Goal: Use online tool/utility: Utilize a website feature to perform a specific function

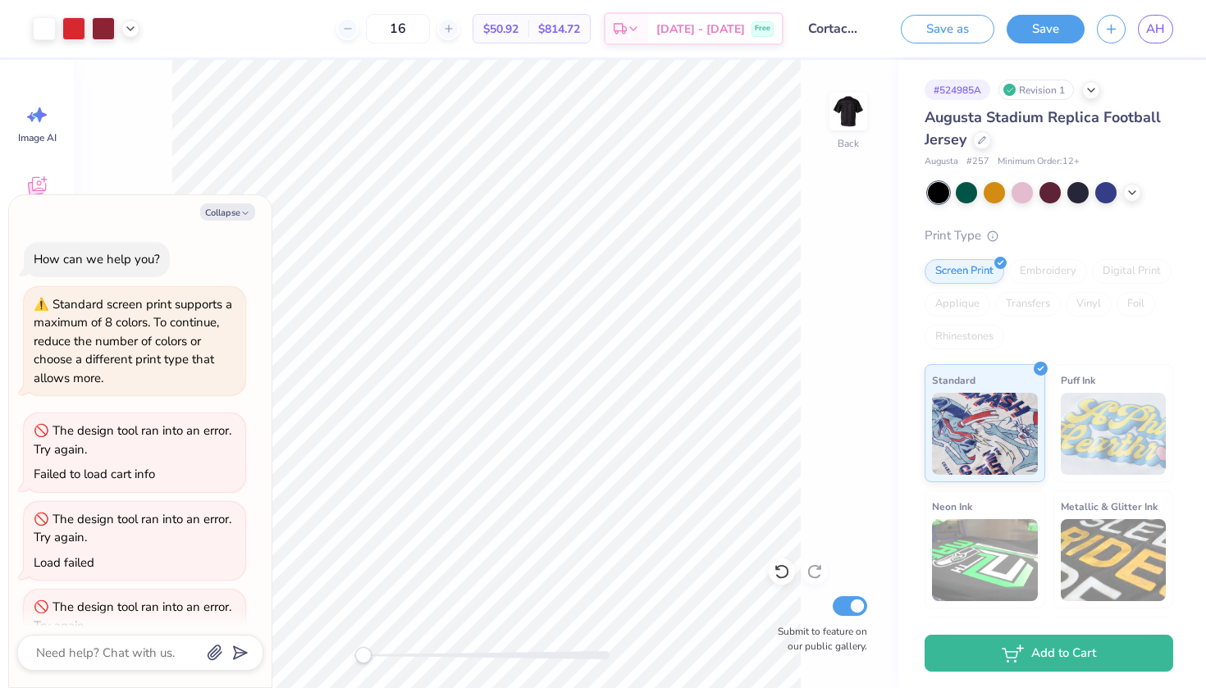
scroll to position [918, 0]
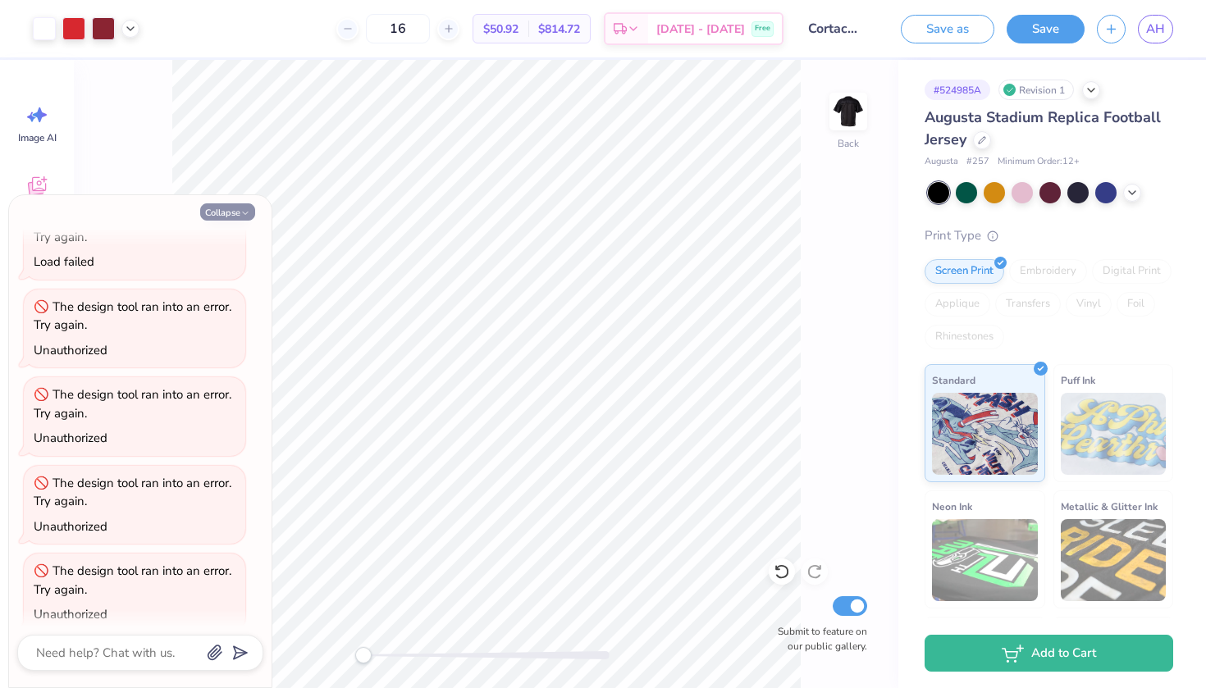
click at [212, 212] on button "Collapse" at bounding box center [227, 211] width 55 height 17
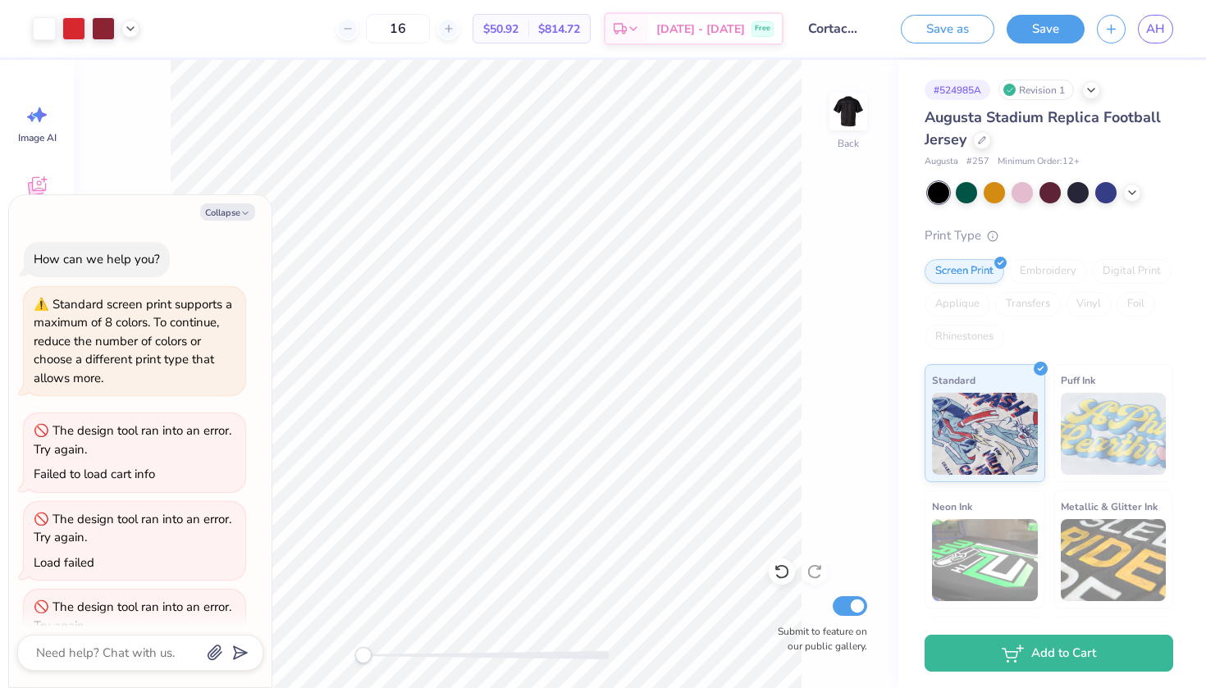
scroll to position [1266, 0]
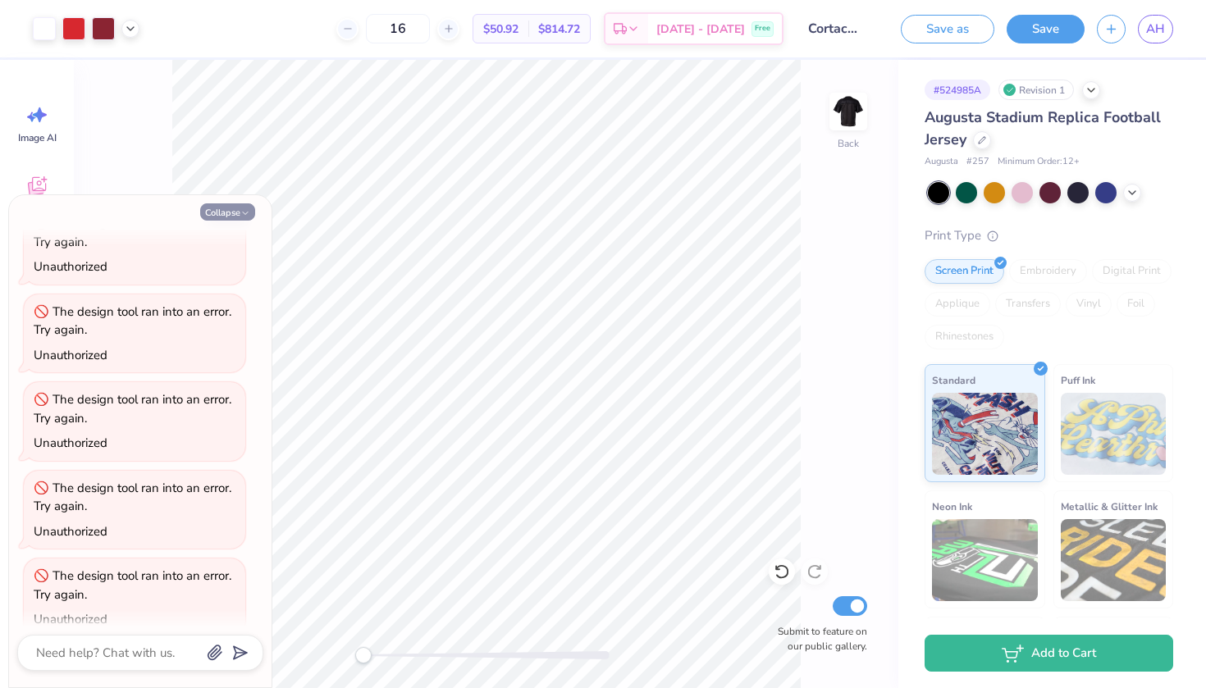
click at [223, 208] on button "Collapse" at bounding box center [227, 211] width 55 height 17
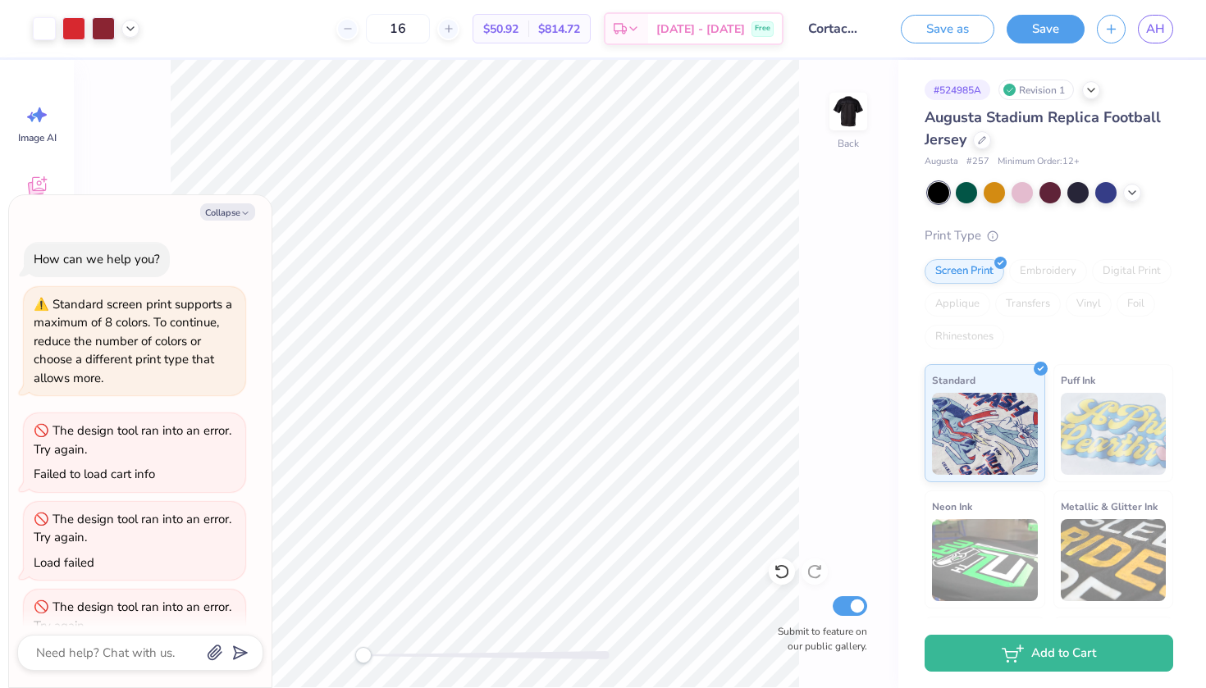
scroll to position [1614, 0]
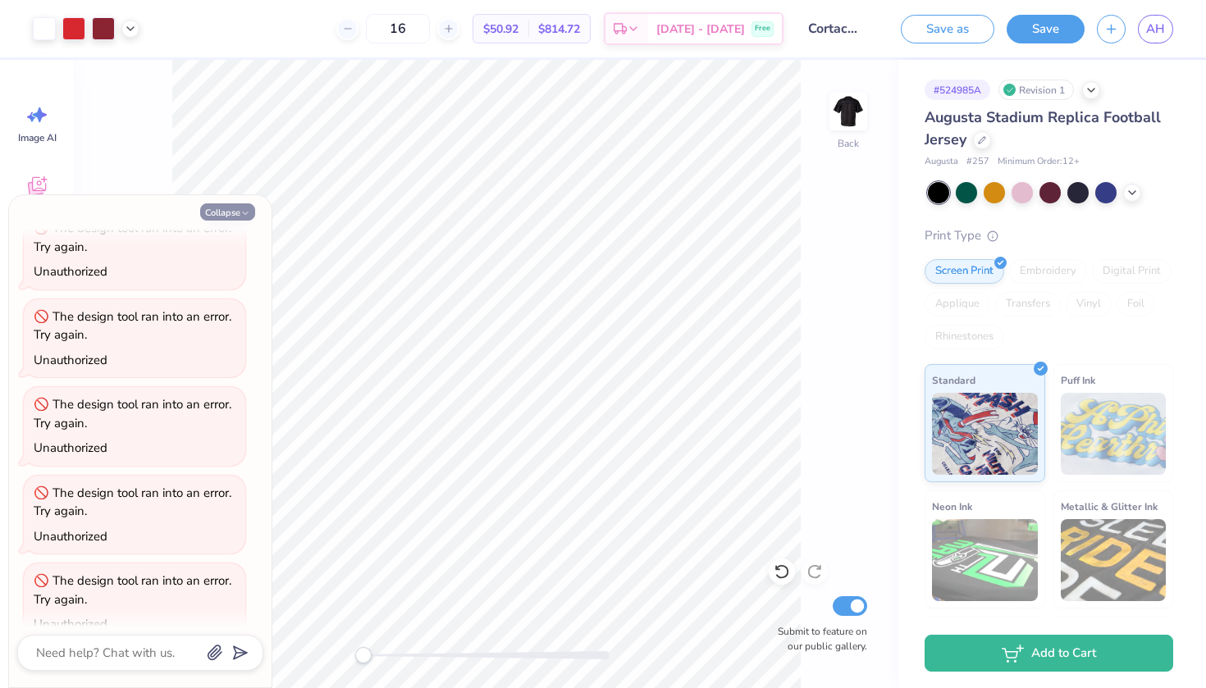
click at [243, 213] on icon "button" at bounding box center [245, 213] width 10 height 10
type textarea "x"
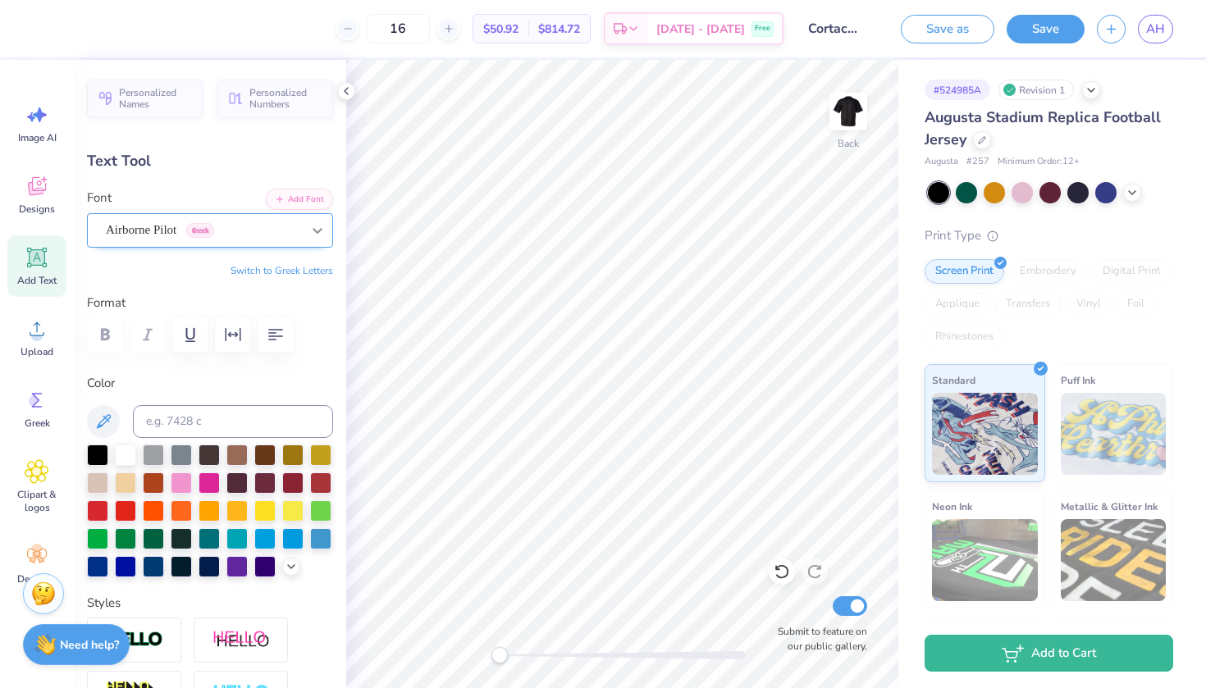
type input "13.70"
type input "1.06"
type input "1.82"
type input "0.0"
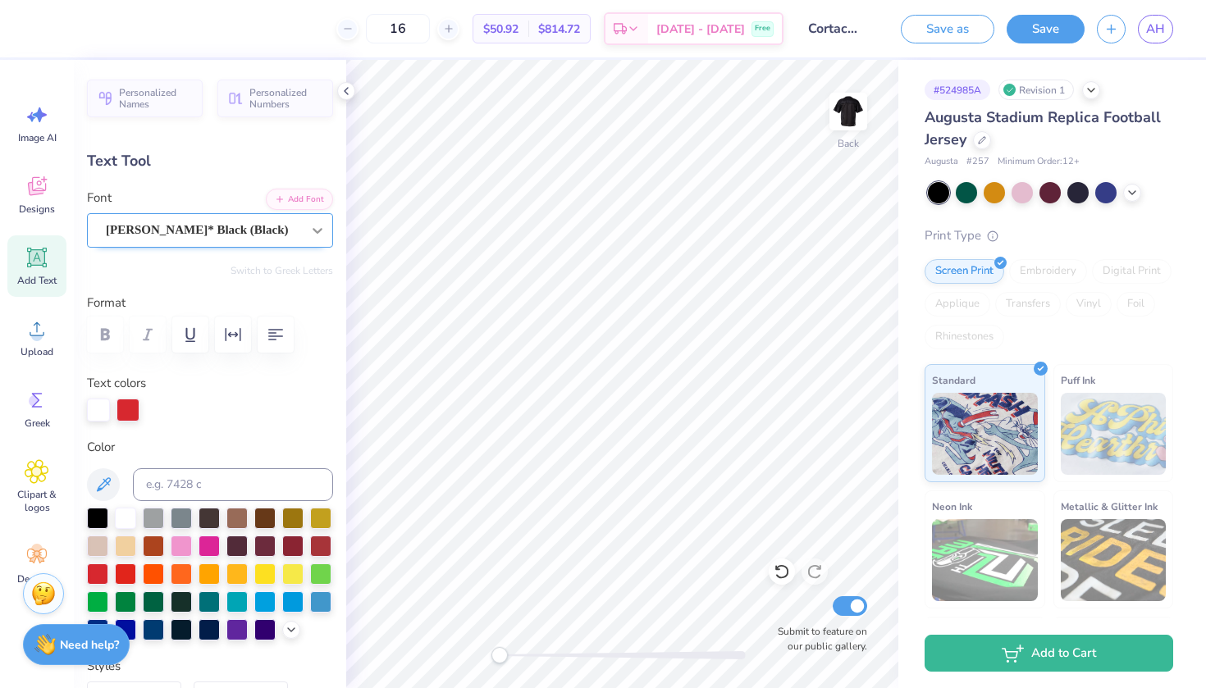
type input "3.92"
type input "2.31"
type input "5.17"
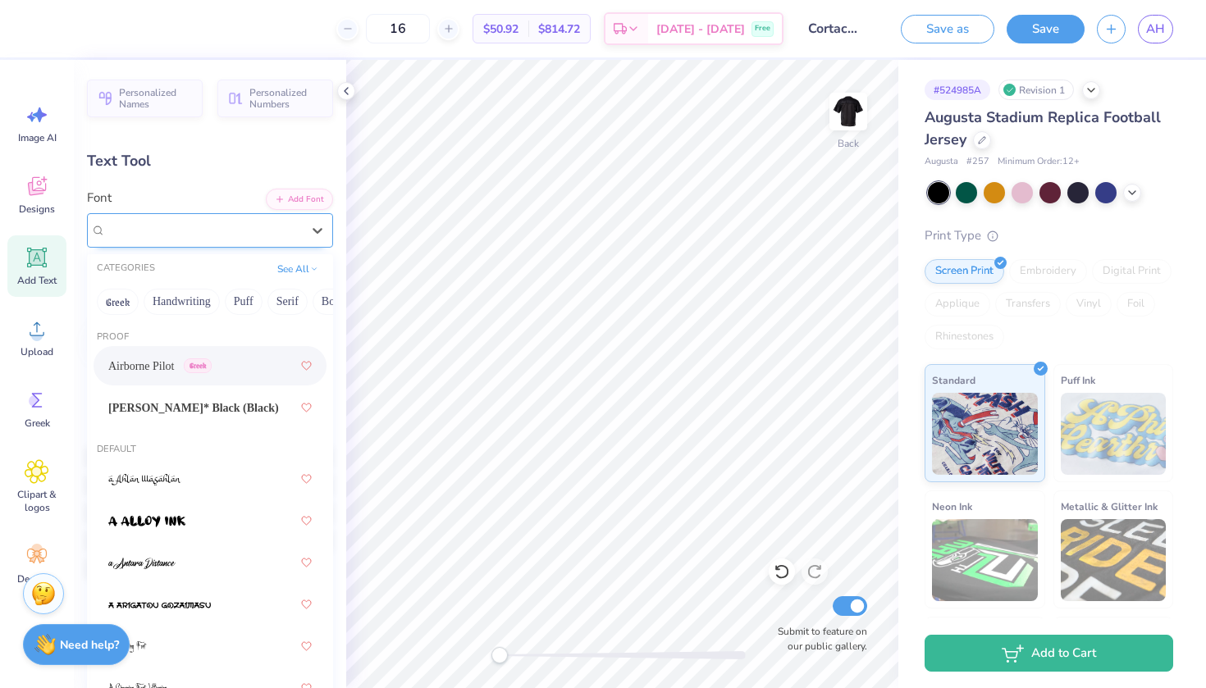
click at [244, 228] on div "Airborne Pilot Greek" at bounding box center [203, 229] width 199 height 25
click at [212, 417] on span "[PERSON_NAME]* Black (Black)" at bounding box center [193, 408] width 171 height 17
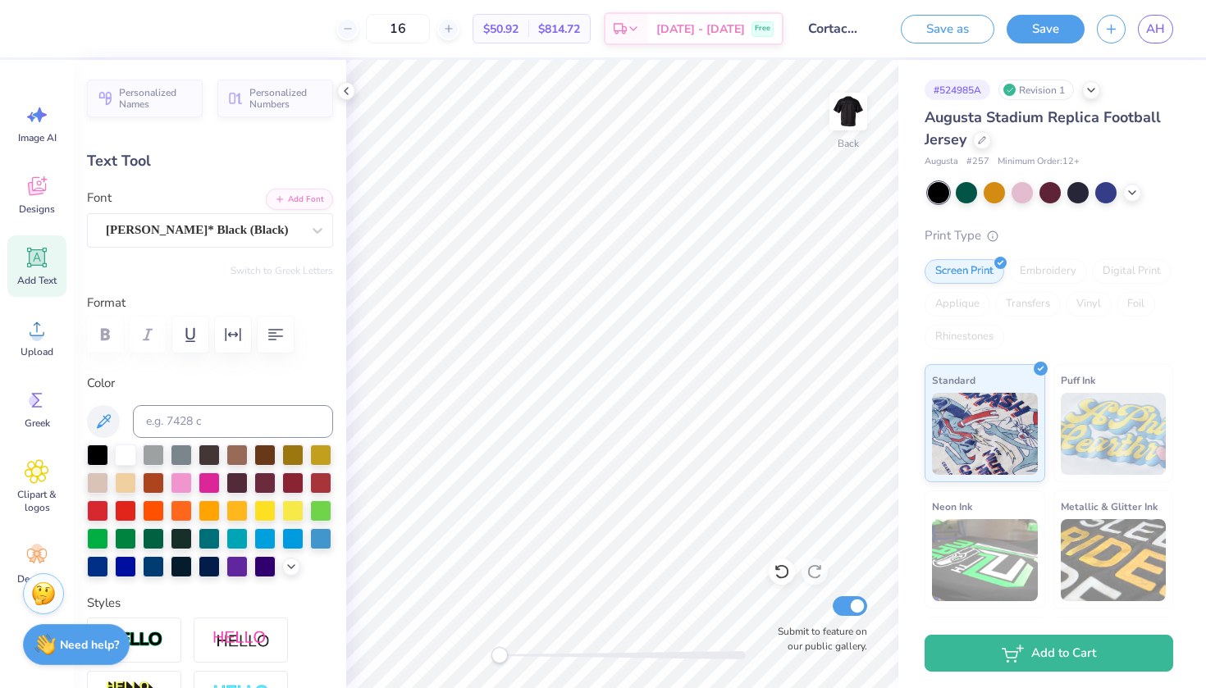
type input "0.0"
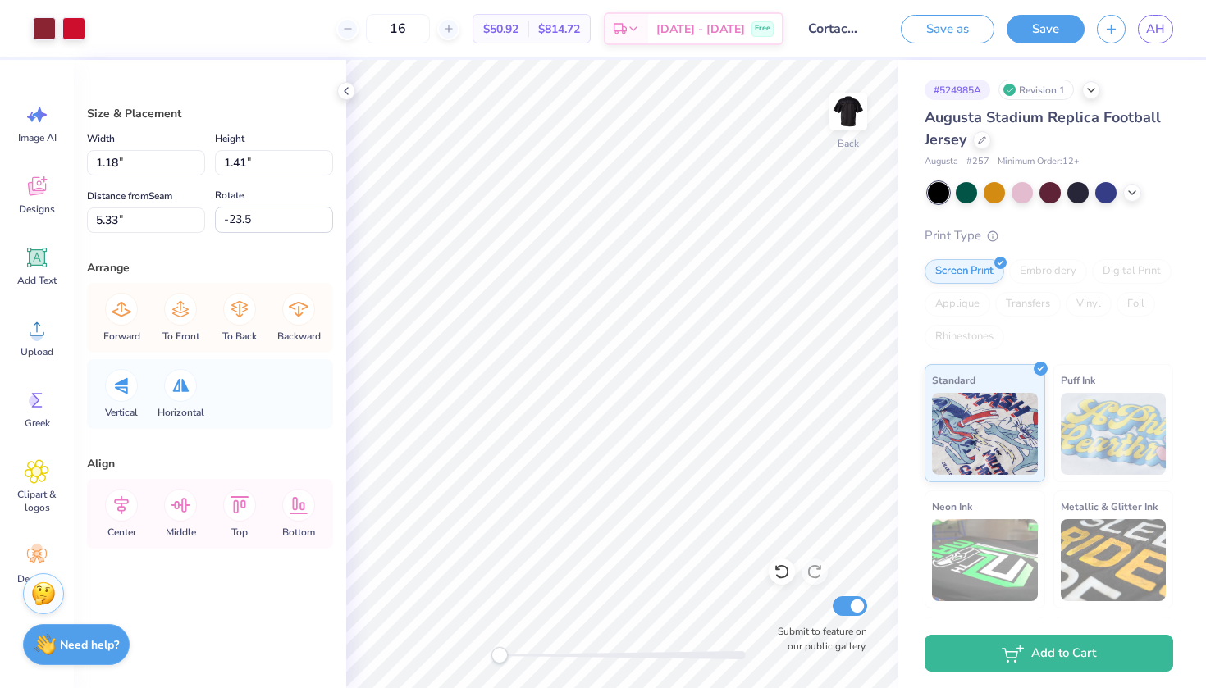
type input "6.81"
type input "6.40"
type input "4.20"
type input "0.0"
type input "0.88"
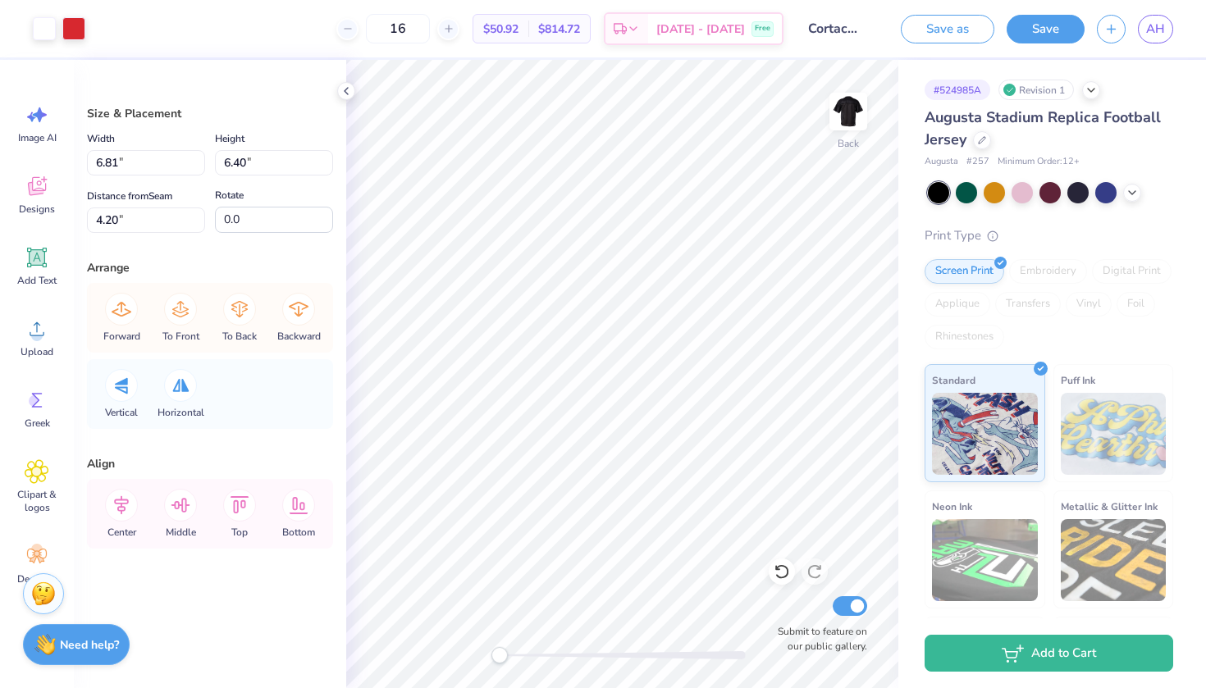
type input "1.43"
type input "5.76"
type input "-27.6"
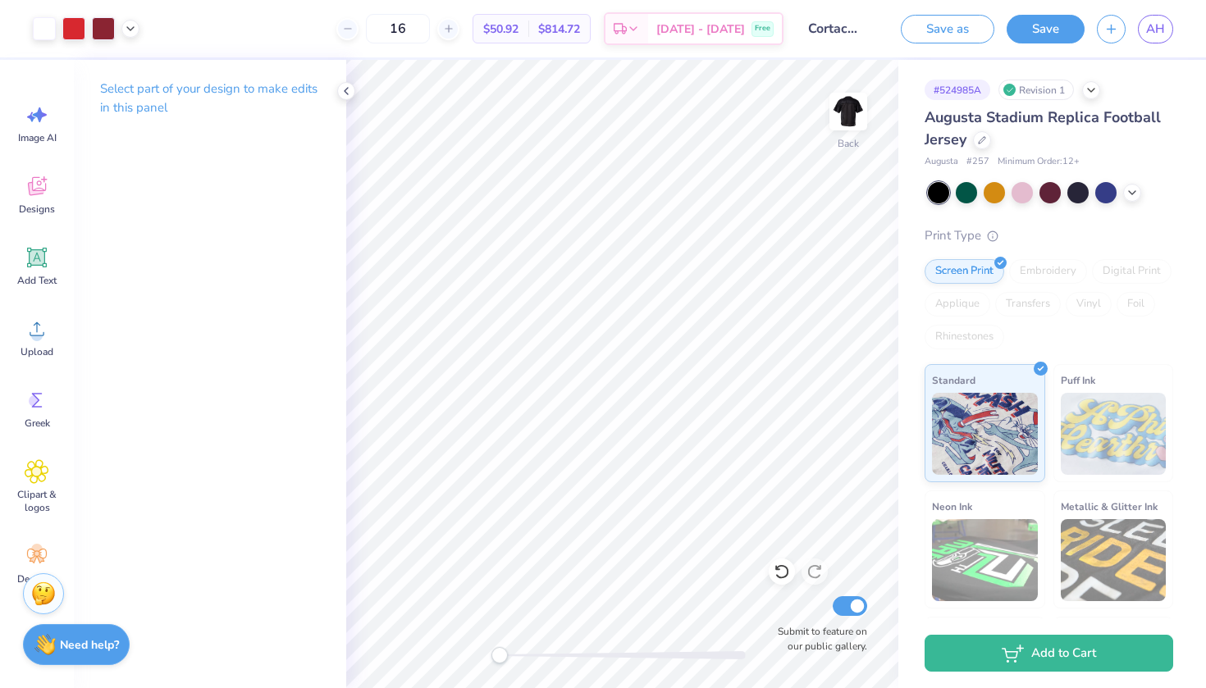
type textarea "x"
